Goal: Information Seeking & Learning: Learn about a topic

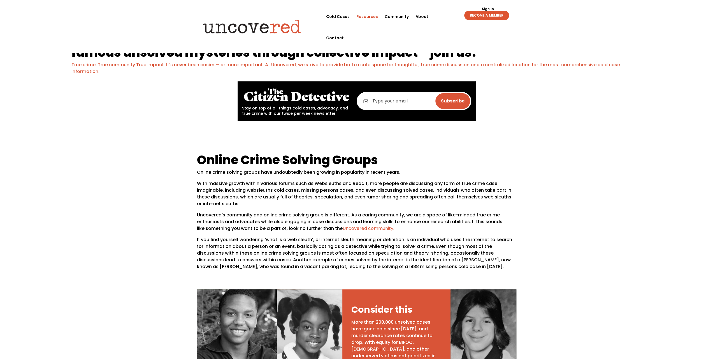
click at [357, 17] on link "Resources" at bounding box center [368, 16] width 22 height 21
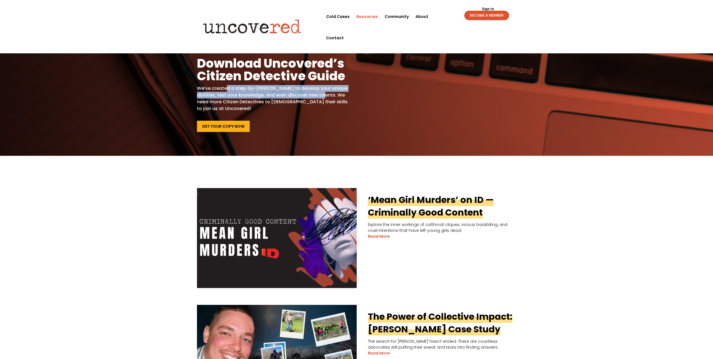
drag, startPoint x: 233, startPoint y: 88, endPoint x: 331, endPoint y: 96, distance: 99.0
click at [331, 96] on p "We’ve created a step-by-step guide to develop your unique abilities, test your …" at bounding box center [272, 98] width 151 height 27
click at [322, 97] on p "We’ve created a step-by-step guide to develop your unique abilities, test your …" at bounding box center [272, 98] width 151 height 27
click at [257, 100] on p "We’ve created a step-by-step guide to develop your unique abilities, test your …" at bounding box center [272, 98] width 151 height 27
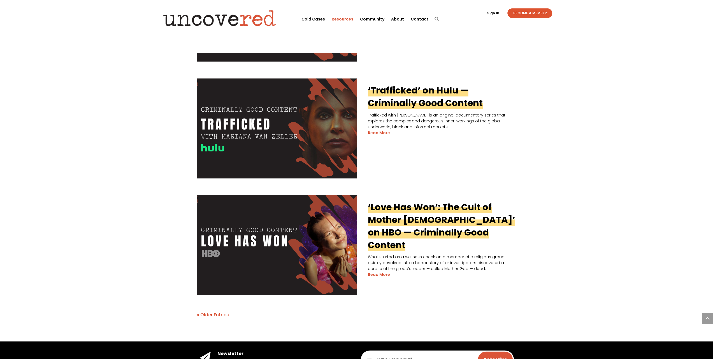
scroll to position [1179, 0]
